Goal: Task Accomplishment & Management: Use online tool/utility

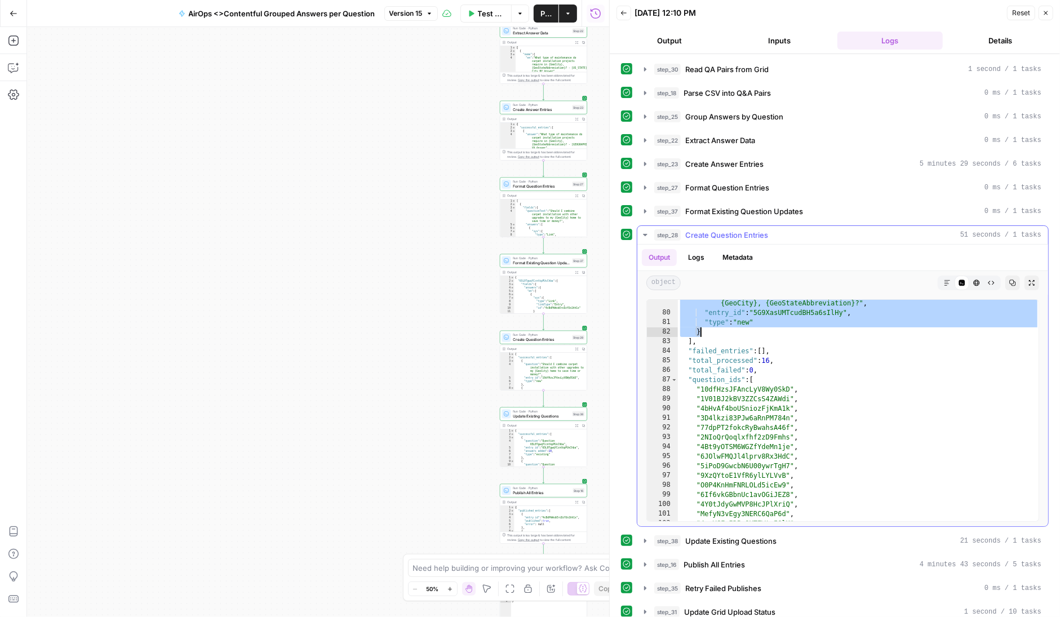
scroll to position [901, 0]
click at [476, 12] on button "Test Workflow" at bounding box center [486, 14] width 52 height 18
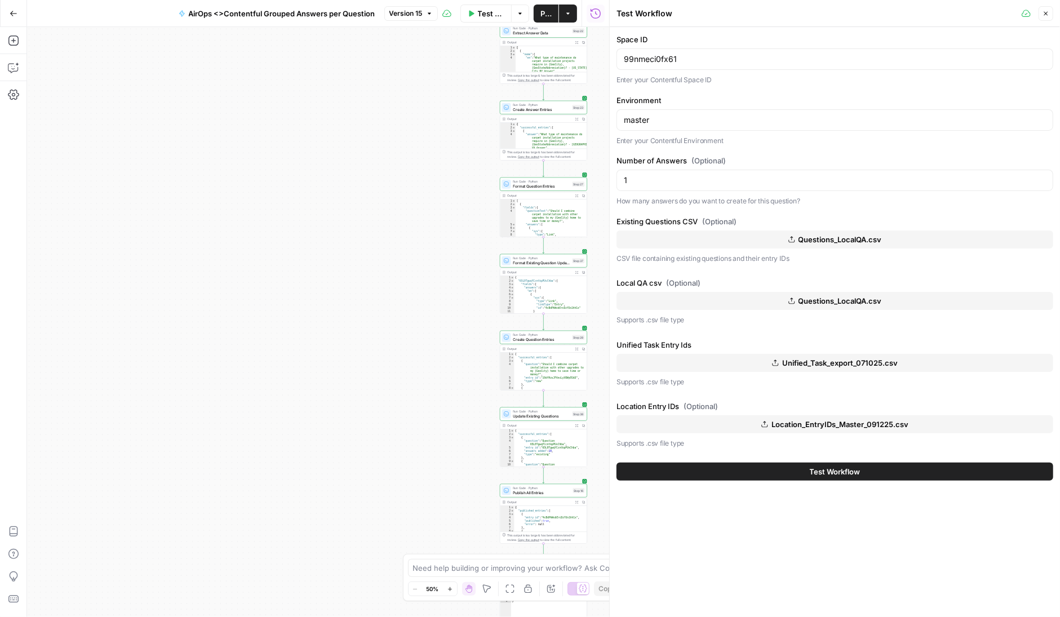
click at [823, 238] on span "Questions_LocalQA.csv" at bounding box center [839, 239] width 83 height 11
click at [820, 300] on span "Questions_LocalQA.csv" at bounding box center [839, 300] width 83 height 11
click at [773, 471] on button "Test Workflow" at bounding box center [834, 471] width 437 height 18
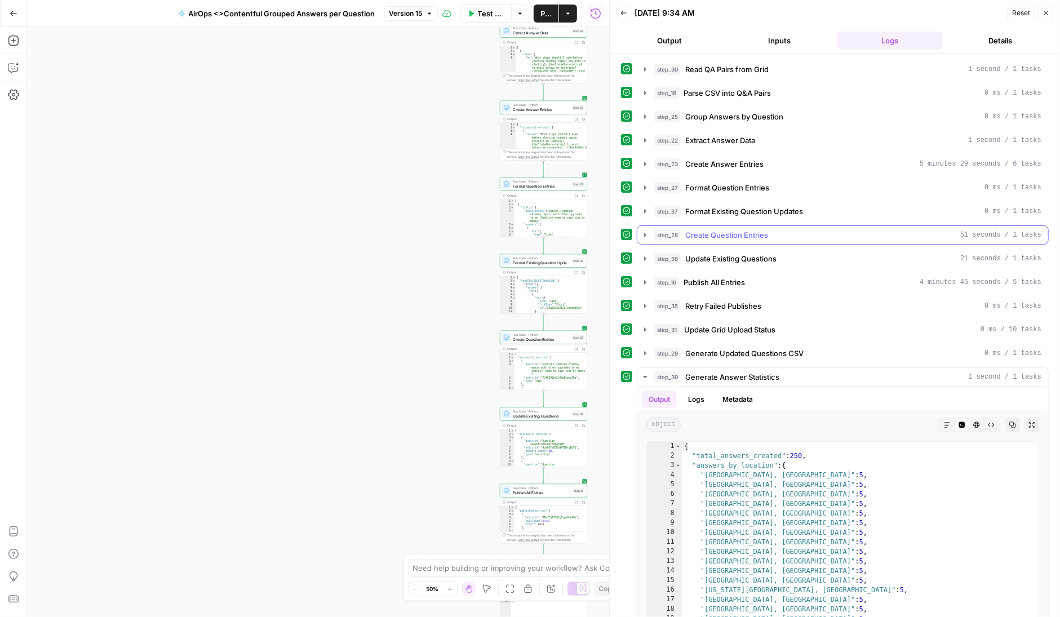
click at [644, 233] on icon "button" at bounding box center [645, 235] width 2 height 4
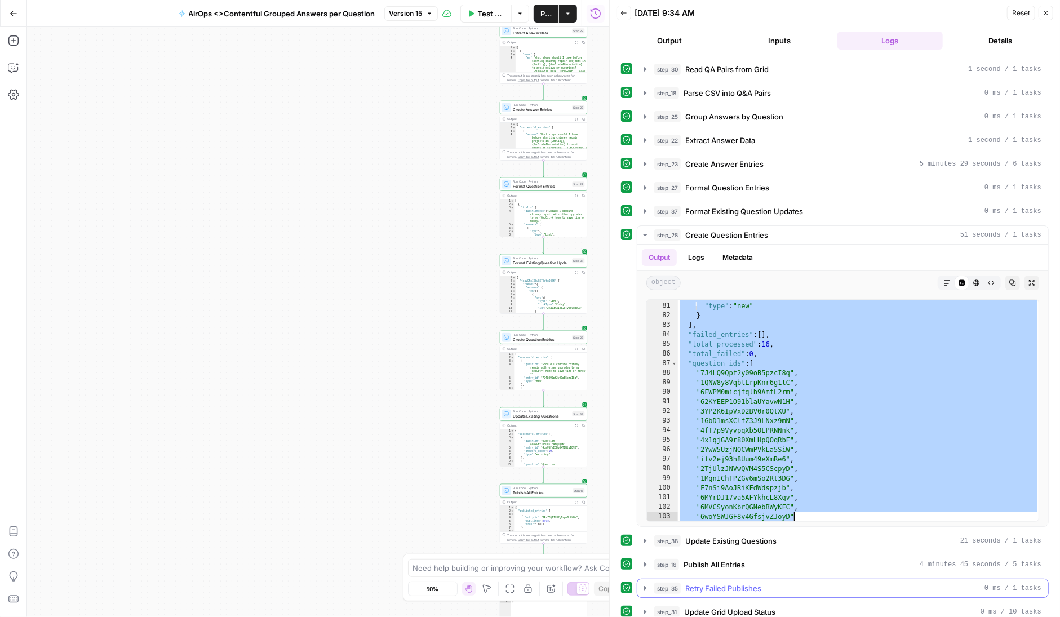
scroll to position [937, 0]
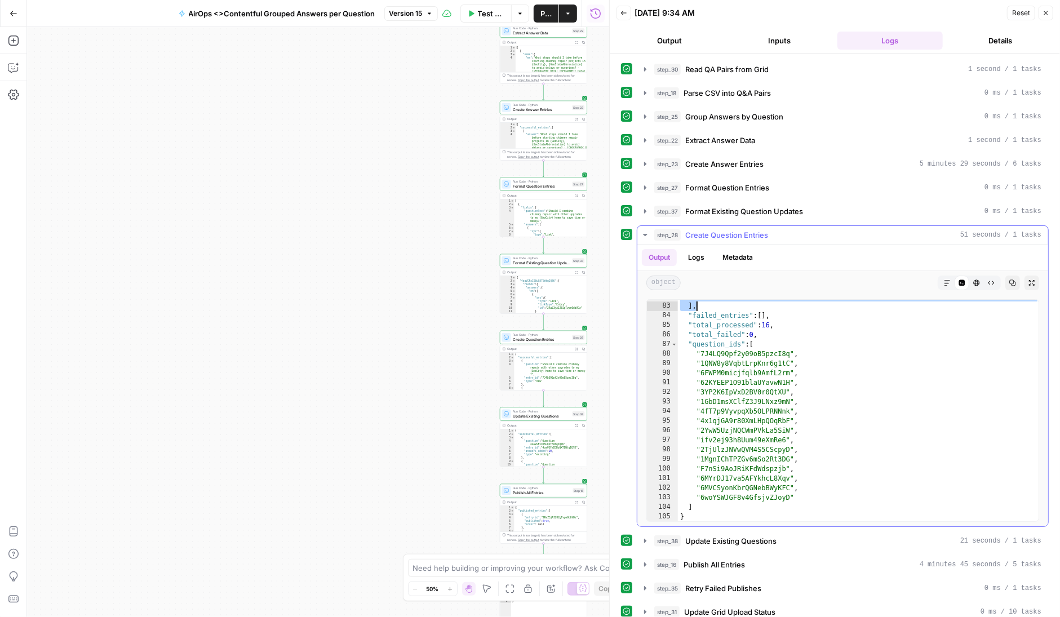
drag, startPoint x: 679, startPoint y: 304, endPoint x: 782, endPoint y: 309, distance: 103.2
click at [782, 309] on div "} ] , "failed_entries" : [ ] , "total_processed" : 16 , "total_failed" : 0 , "q…" at bounding box center [859, 412] width 362 height 241
click at [732, 303] on div "} ] , "failed_entries" : [ ] , "total_processed" : 16 , "total_failed" : 0 , "q…" at bounding box center [859, 412] width 362 height 241
type textarea "* ****"
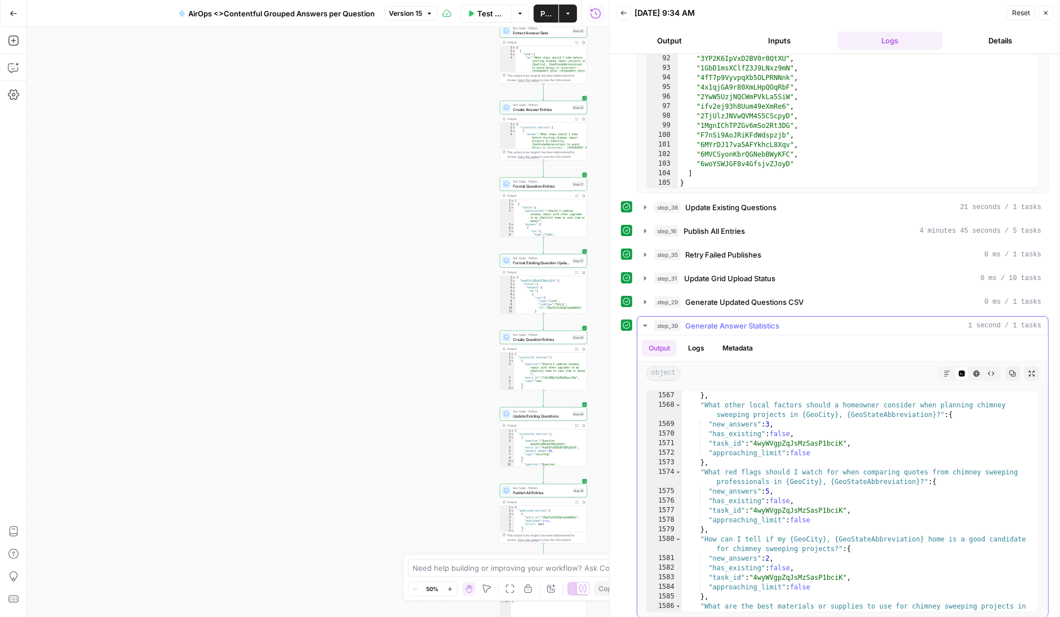
scroll to position [18070, 0]
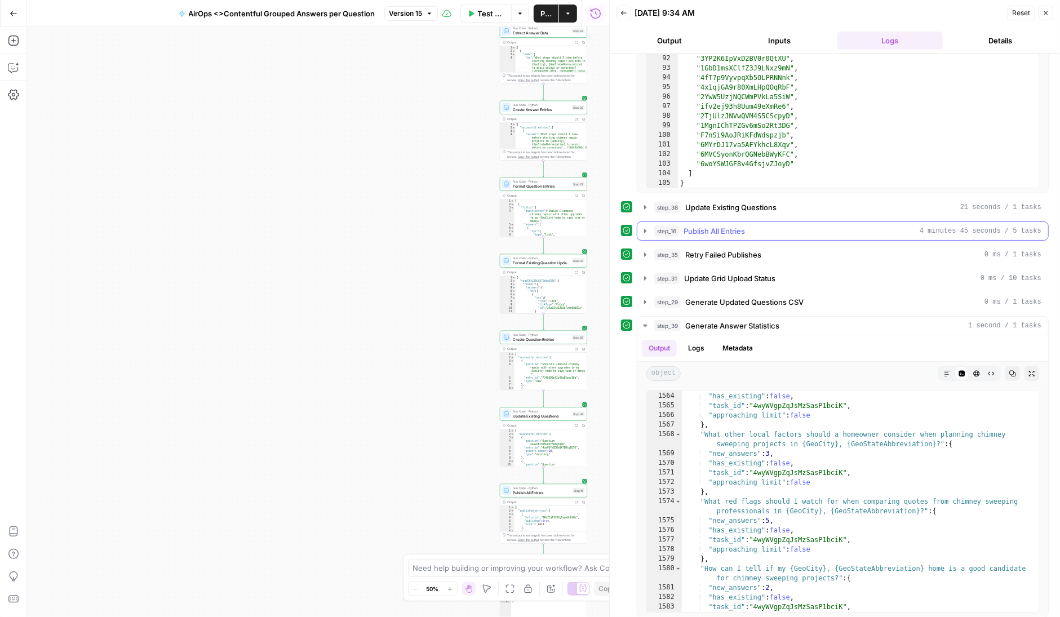
click at [647, 226] on icon "button" at bounding box center [644, 230] width 9 height 9
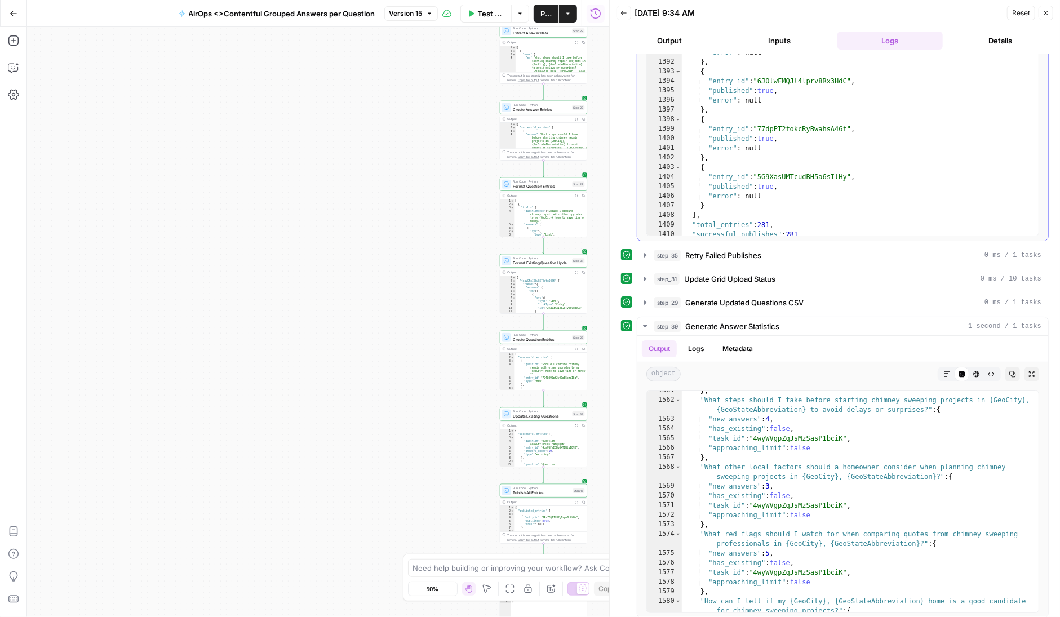
scroll to position [13272, 0]
click at [482, 13] on span "Test Workflow" at bounding box center [491, 13] width 27 height 11
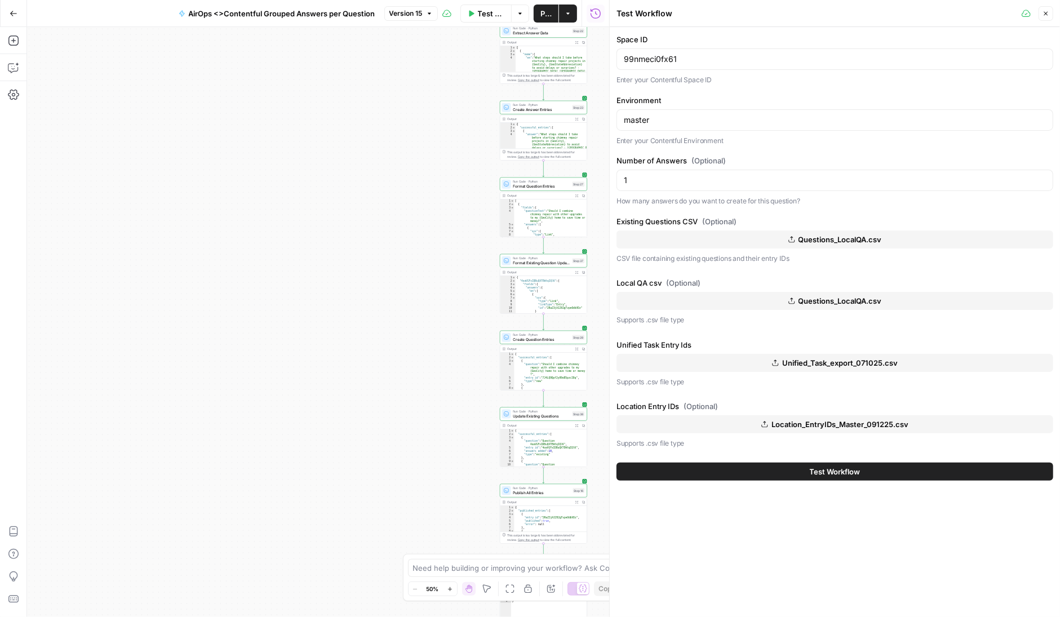
click at [842, 235] on span "Questions_LocalQA.csv" at bounding box center [839, 239] width 83 height 11
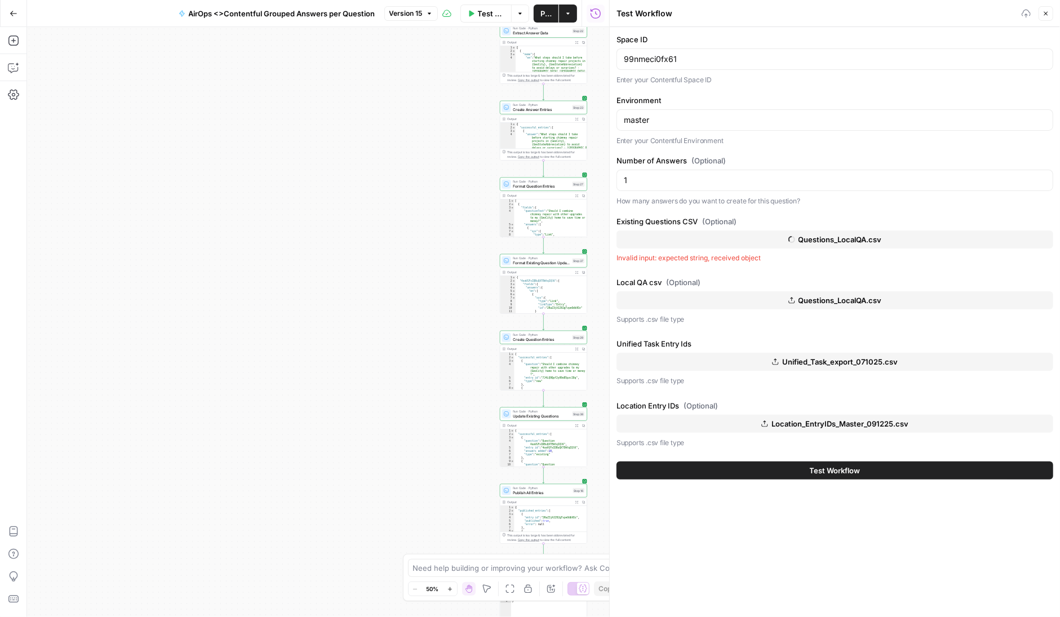
click at [817, 298] on span "Questions_LocalQA.csv" at bounding box center [839, 300] width 83 height 11
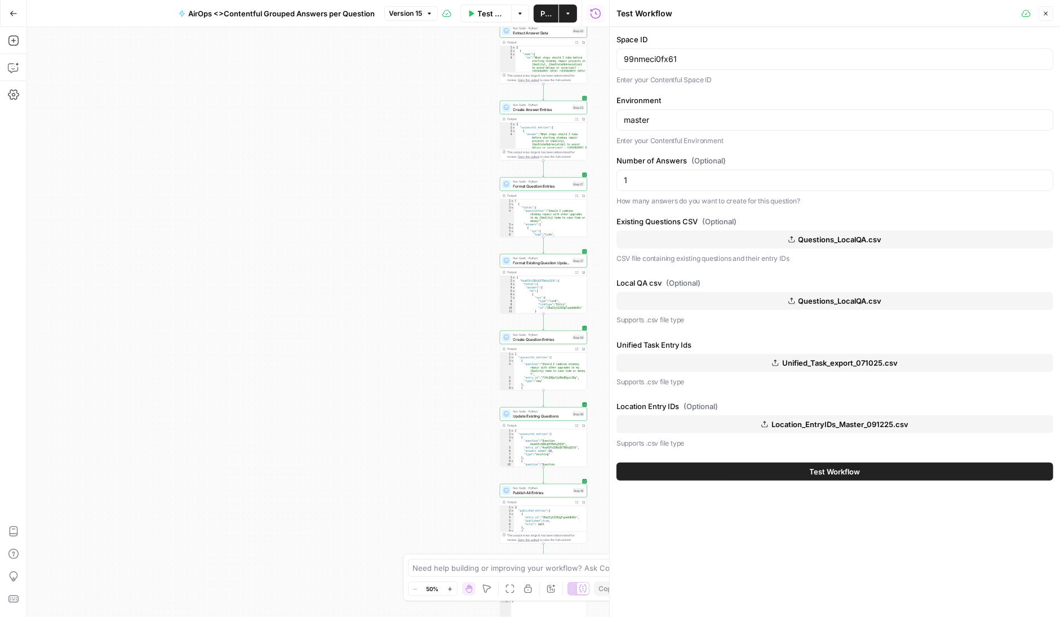
click at [775, 469] on button "Test Workflow" at bounding box center [834, 471] width 437 height 18
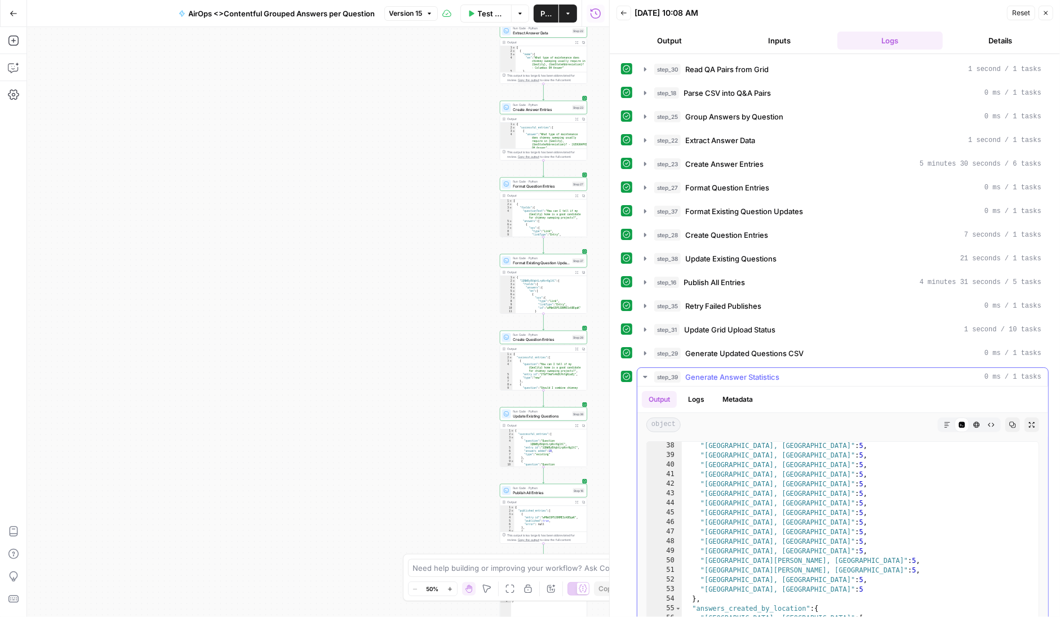
scroll to position [265, 0]
click at [646, 280] on icon "button" at bounding box center [645, 282] width 2 height 4
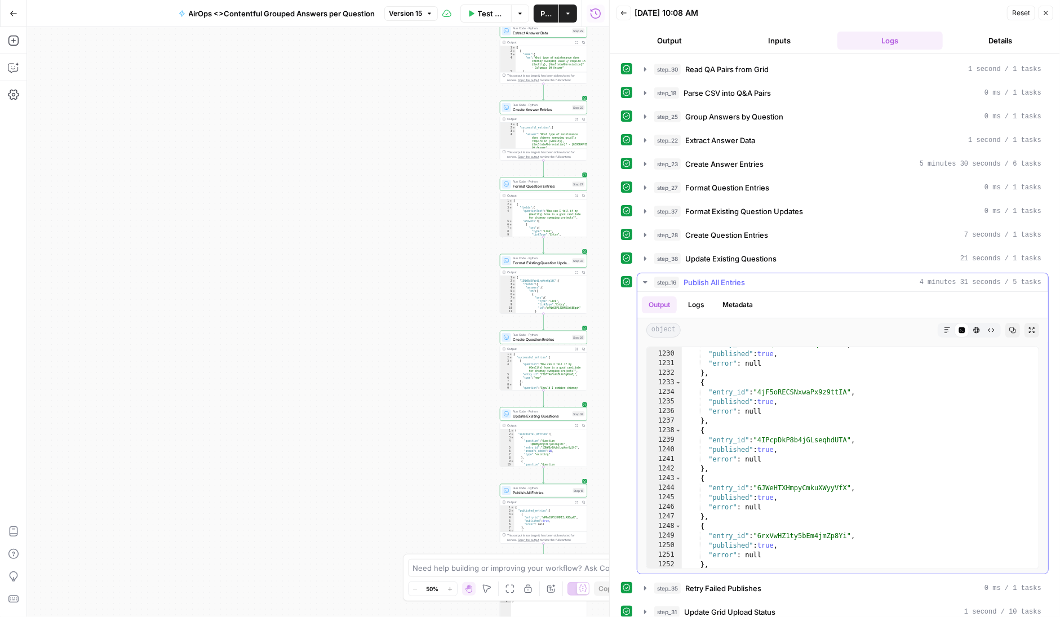
scroll to position [12638, 0]
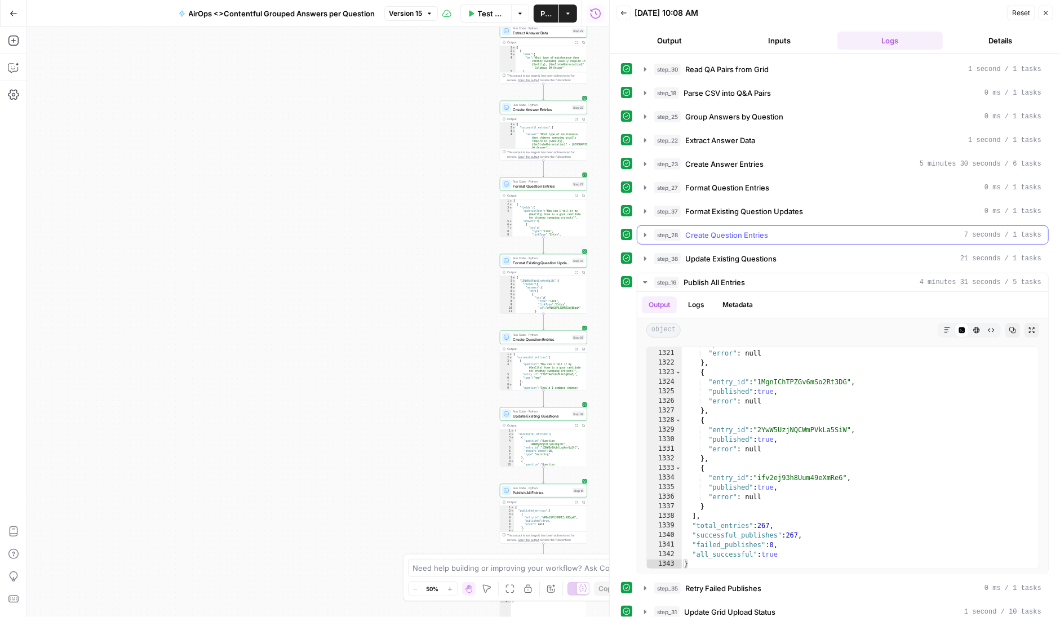
click at [651, 231] on button "step_28 Create Question Entries 7 seconds / 1 tasks" at bounding box center [842, 235] width 411 height 18
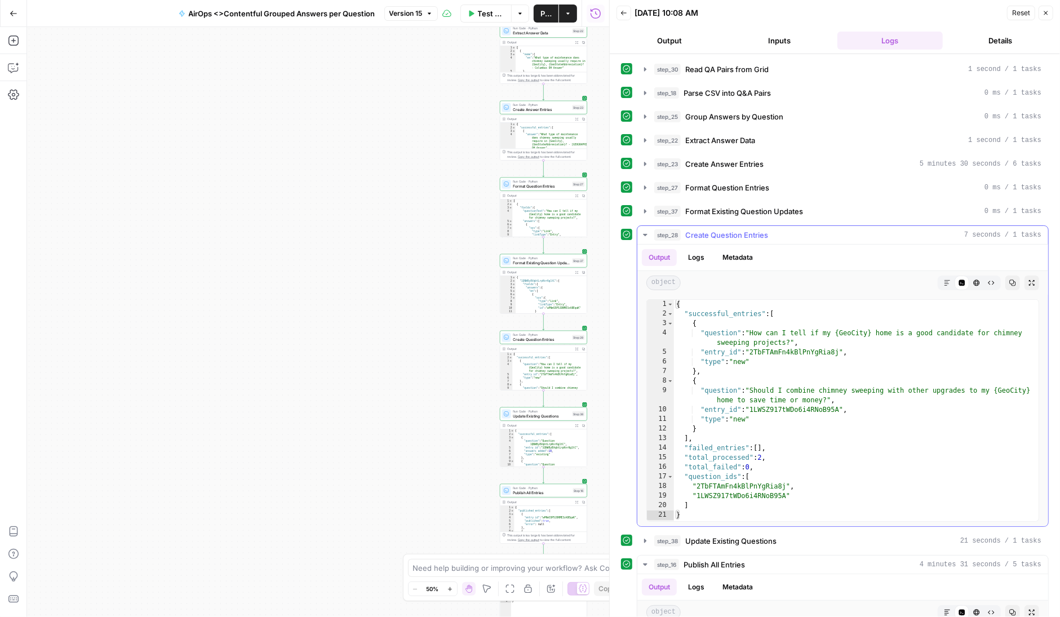
scroll to position [16, 0]
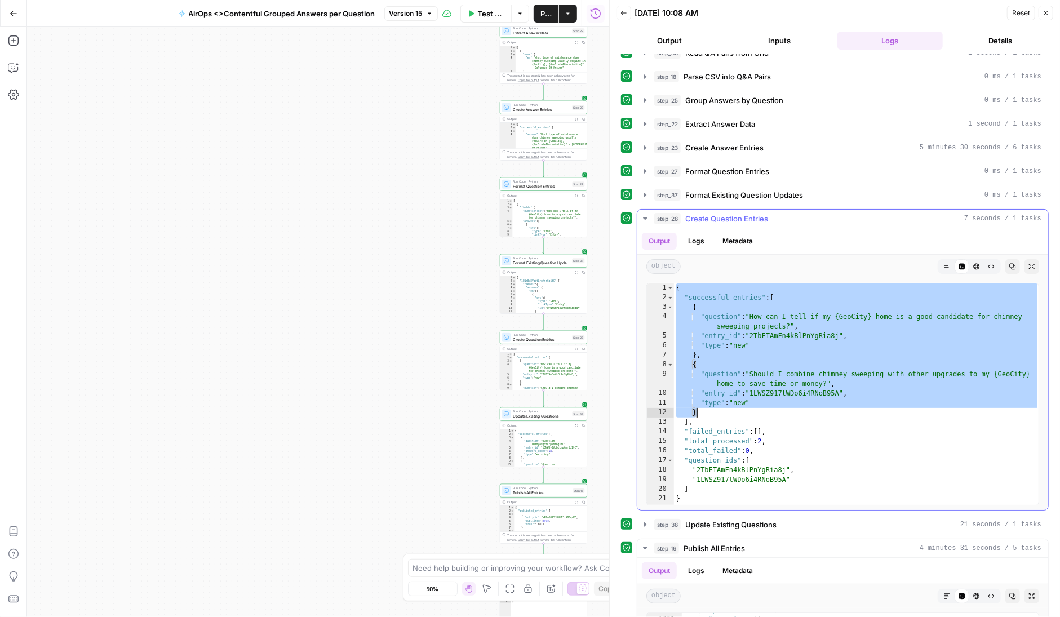
drag, startPoint x: 675, startPoint y: 286, endPoint x: 719, endPoint y: 412, distance: 132.9
click at [719, 412] on div "{ "successful_entries" : [ { "question" : "How can I tell if my {GeoCity} home …" at bounding box center [857, 403] width 366 height 241
type textarea "**********"
click at [488, 13] on span "Test Workflow" at bounding box center [491, 13] width 27 height 11
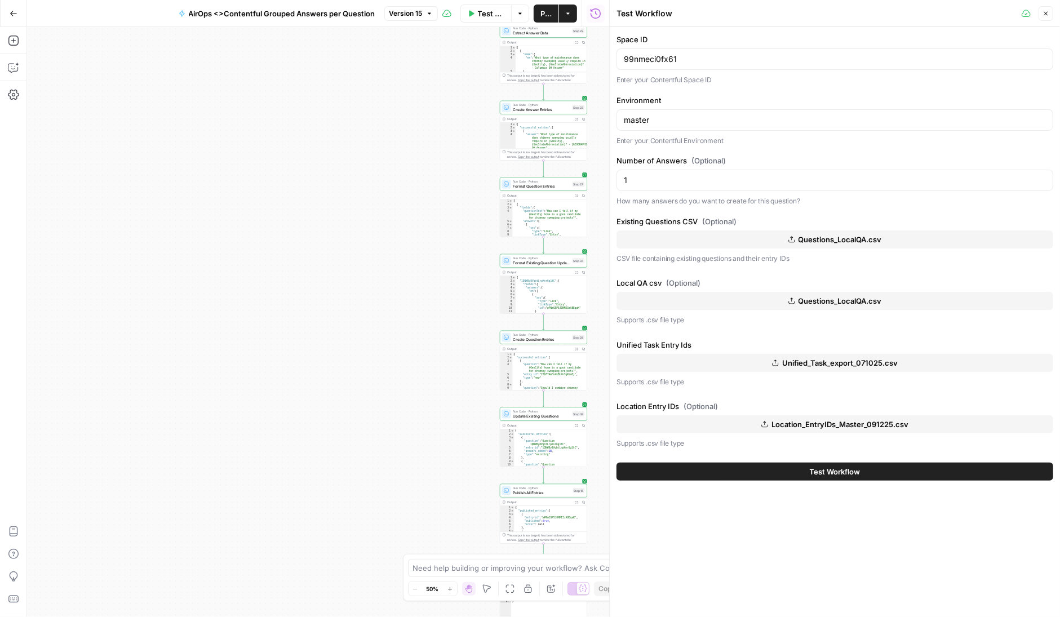
click at [836, 236] on span "Questions_LocalQA.csv" at bounding box center [839, 239] width 83 height 11
click at [838, 296] on span "Questions_LocalQA.csv" at bounding box center [839, 300] width 83 height 11
click at [816, 468] on span "Test Workflow" at bounding box center [834, 471] width 51 height 11
click at [840, 469] on span "Test Workflow" at bounding box center [834, 471] width 51 height 11
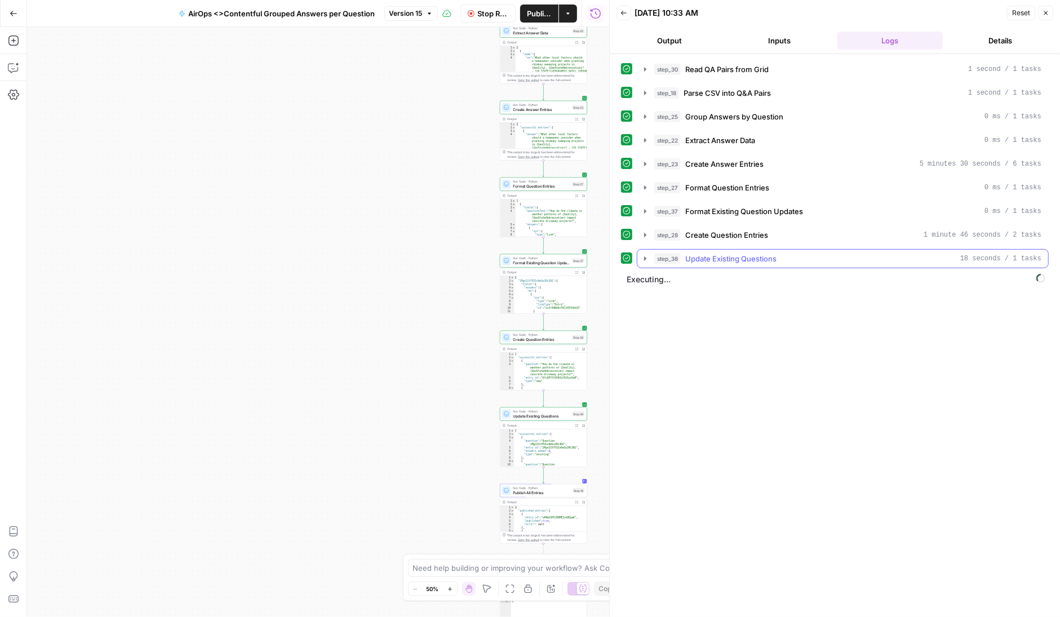
click at [644, 256] on icon "button" at bounding box center [645, 258] width 2 height 4
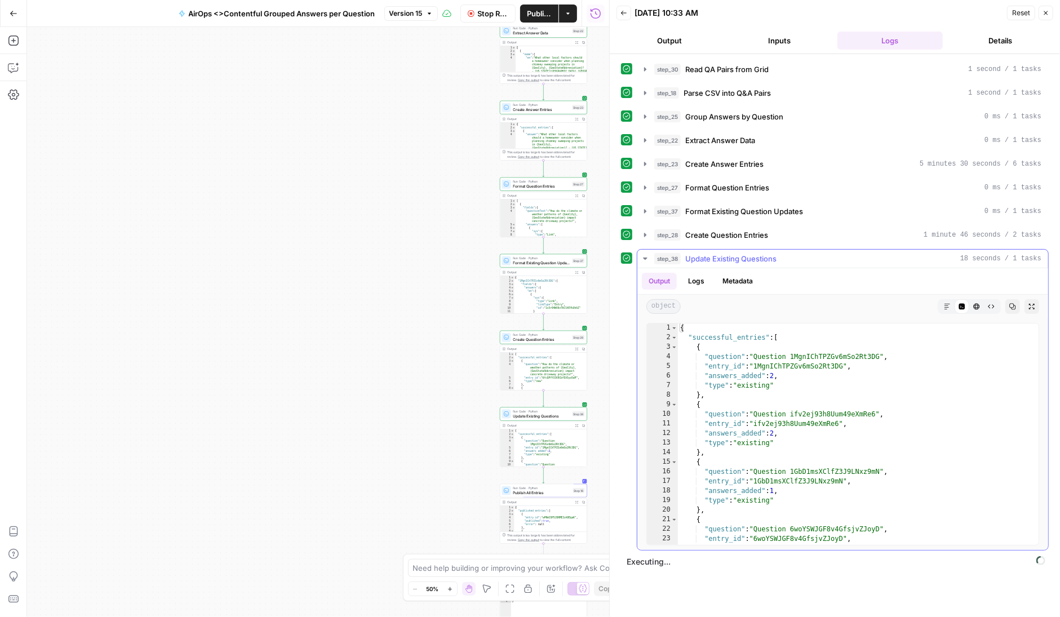
click at [644, 257] on icon "button" at bounding box center [645, 258] width 4 height 2
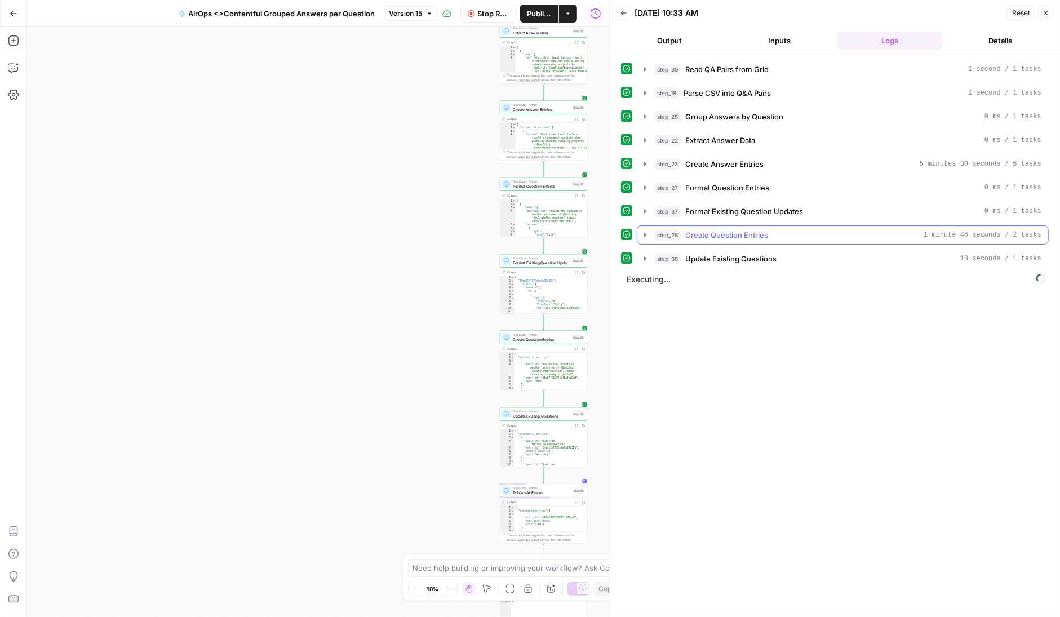
click at [644, 233] on icon "button" at bounding box center [644, 234] width 9 height 9
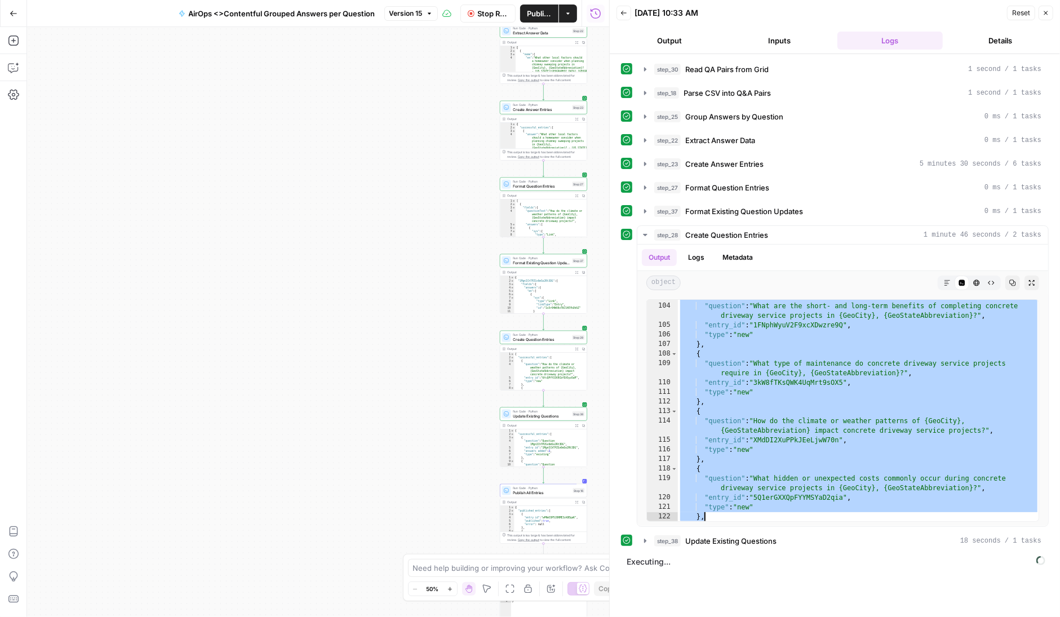
scroll to position [2076, 0]
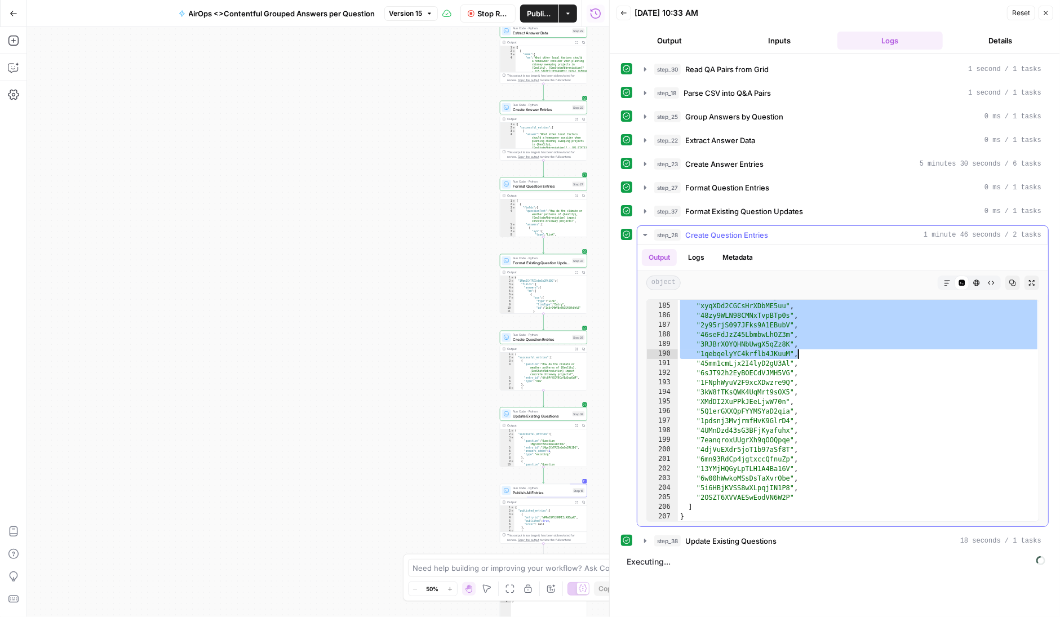
drag, startPoint x: 680, startPoint y: 301, endPoint x: 829, endPoint y: 343, distance: 154.0
click at [829, 344] on div ""6vhTRkJAn9tqbAR0Nmy5ak" , "xyqXDd2CGCsHrXDbME5uu" , "48zy9WLN98CMNxTvpBTp0s" ,…" at bounding box center [859, 412] width 362 height 241
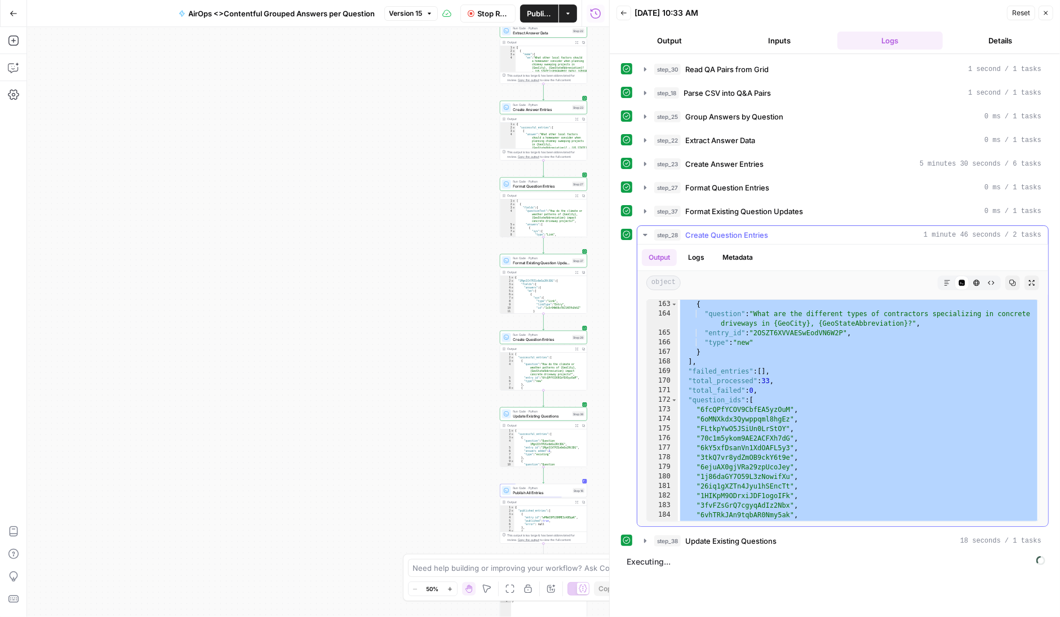
scroll to position [1858, 0]
click at [765, 348] on div "} , { "question" : "What are the different types of contractors specializing in…" at bounding box center [859, 410] width 362 height 241
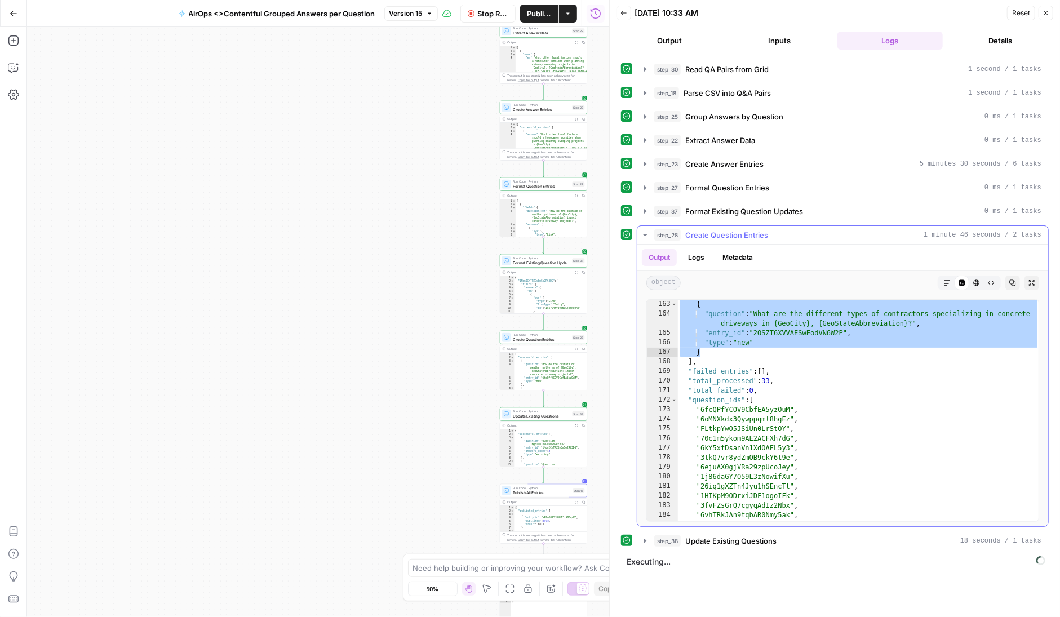
type textarea "**********"
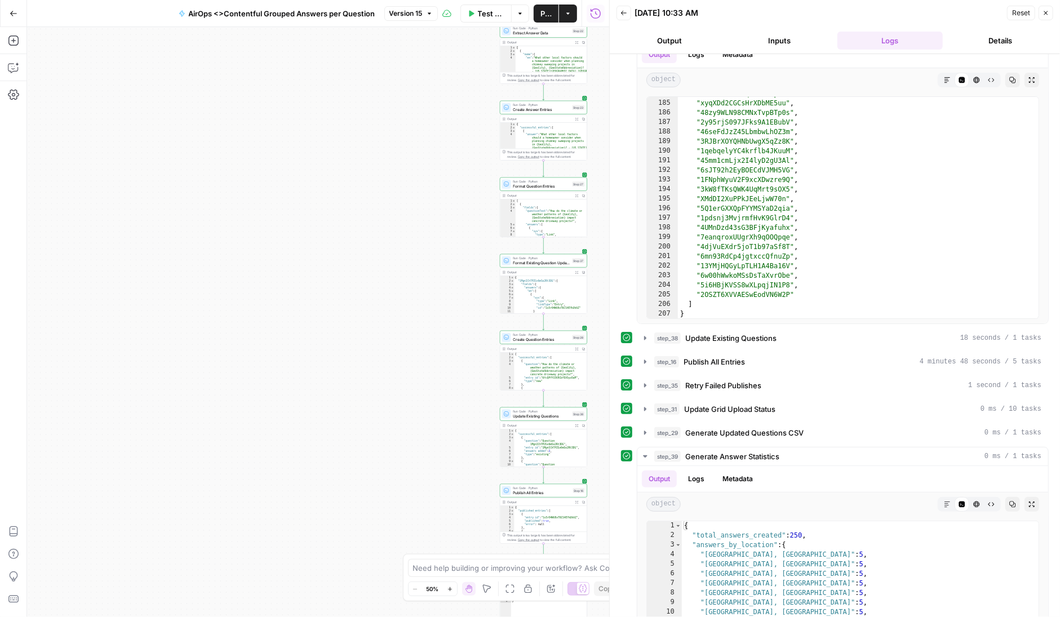
scroll to position [333, 0]
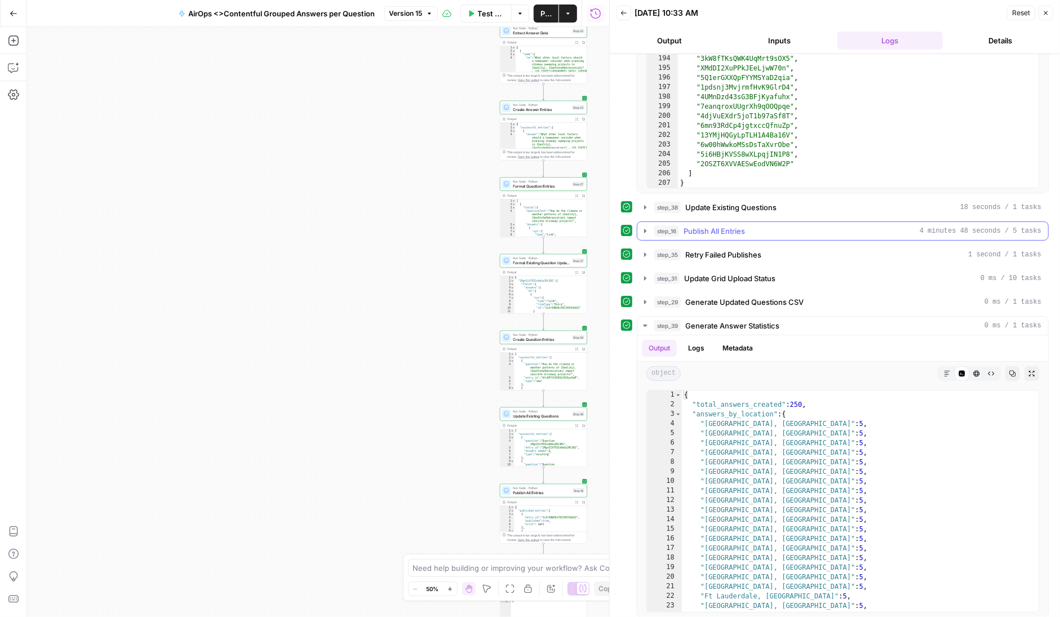
click at [645, 229] on icon "button" at bounding box center [645, 231] width 2 height 4
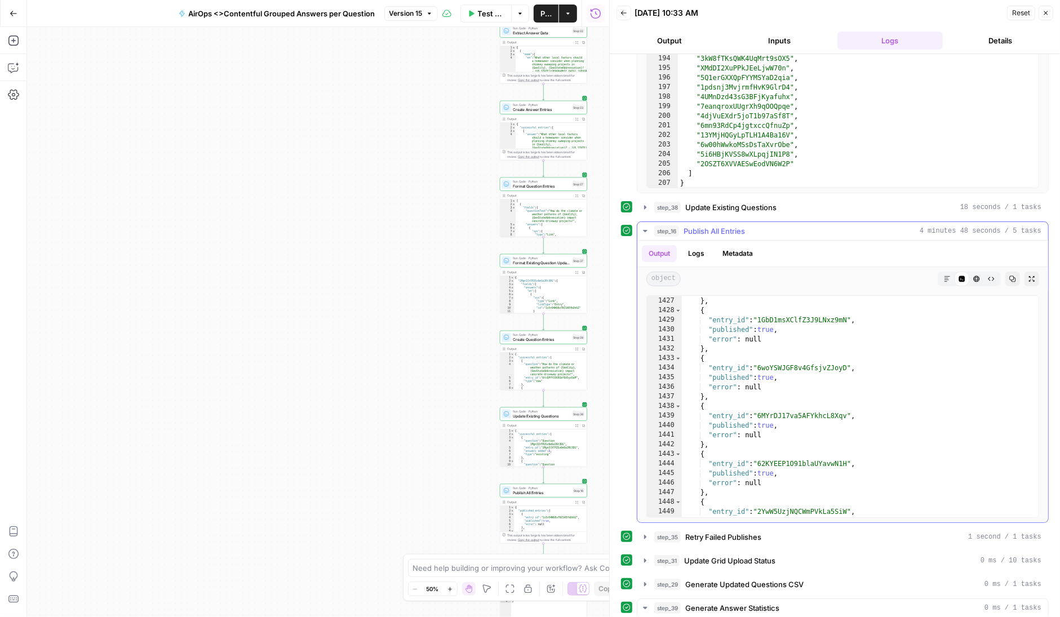
scroll to position [14027, 0]
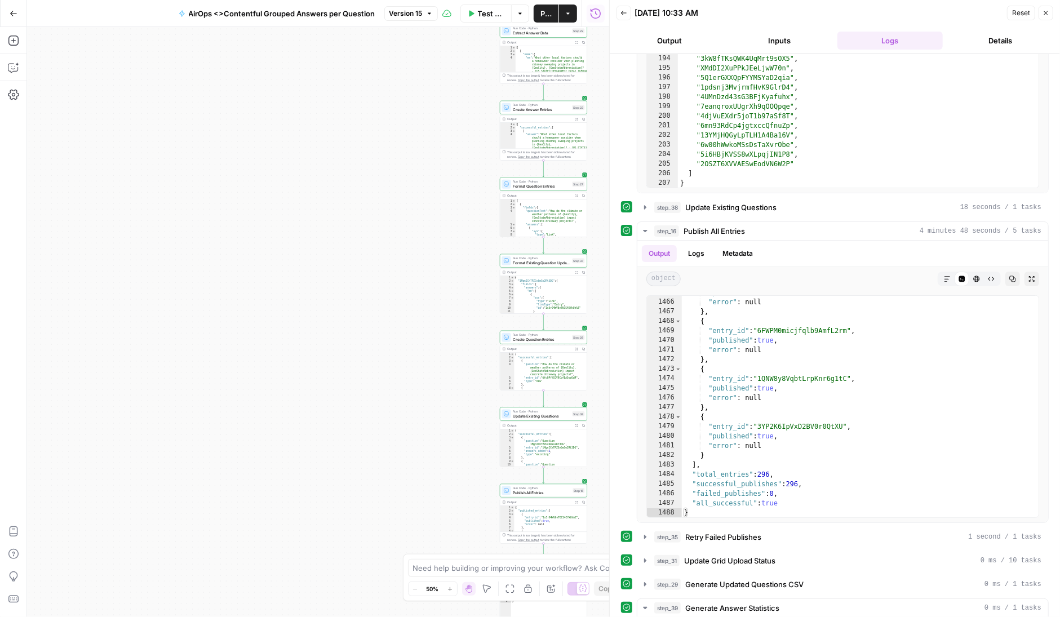
click at [486, 11] on span "Test Workflow" at bounding box center [491, 13] width 27 height 11
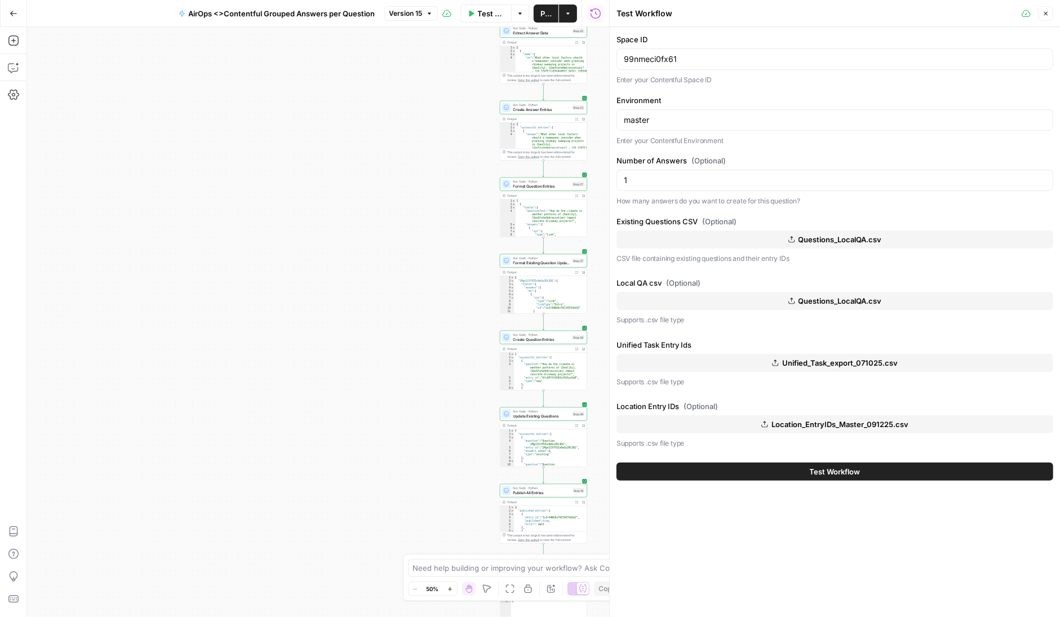
click at [834, 234] on span "Questions_LocalQA.csv" at bounding box center [839, 239] width 83 height 11
click at [842, 296] on span "Questions_LocalQA.csv" at bounding box center [839, 300] width 83 height 11
click at [838, 470] on span "Test Workflow" at bounding box center [834, 471] width 51 height 11
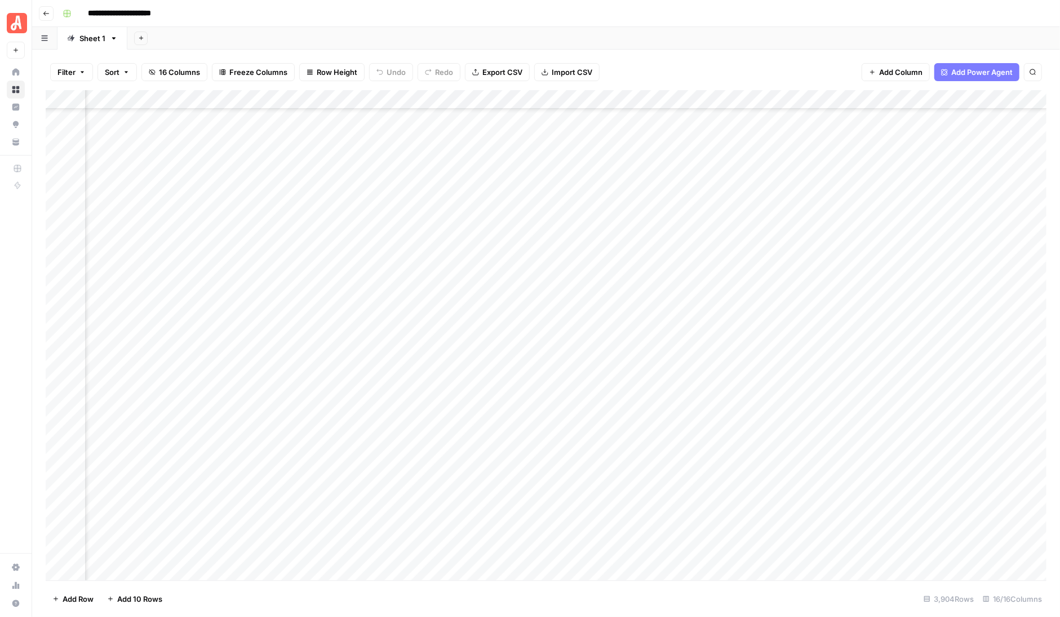
scroll to position [8157, 1070]
